Goal: Navigation & Orientation: Find specific page/section

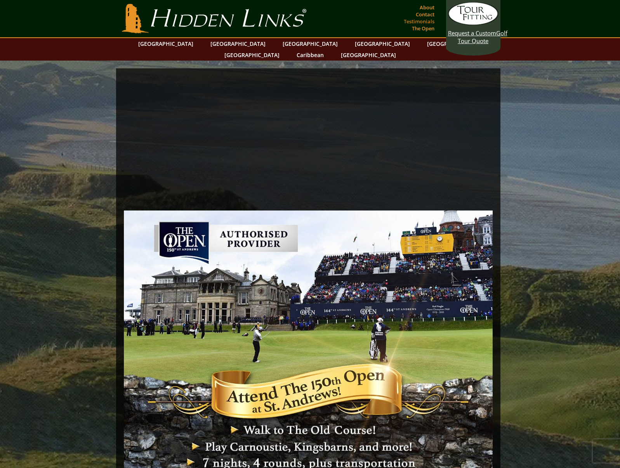
click at [425, 21] on link "Testimonials" at bounding box center [419, 21] width 35 height 11
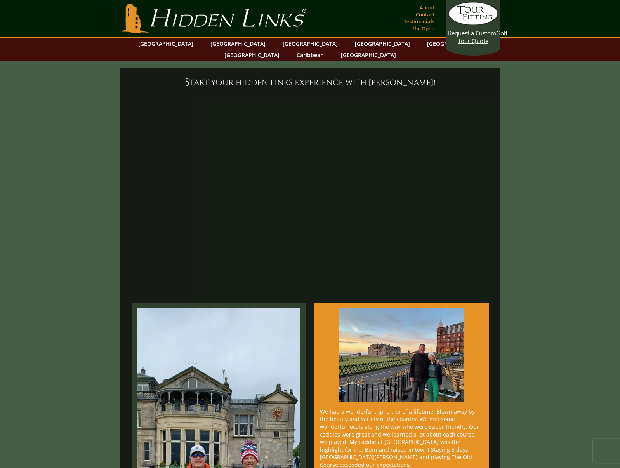
click at [146, 15] on link "Hidden Links Golf" at bounding box center [214, 19] width 188 height 30
